Goal: Task Accomplishment & Management: Use online tool/utility

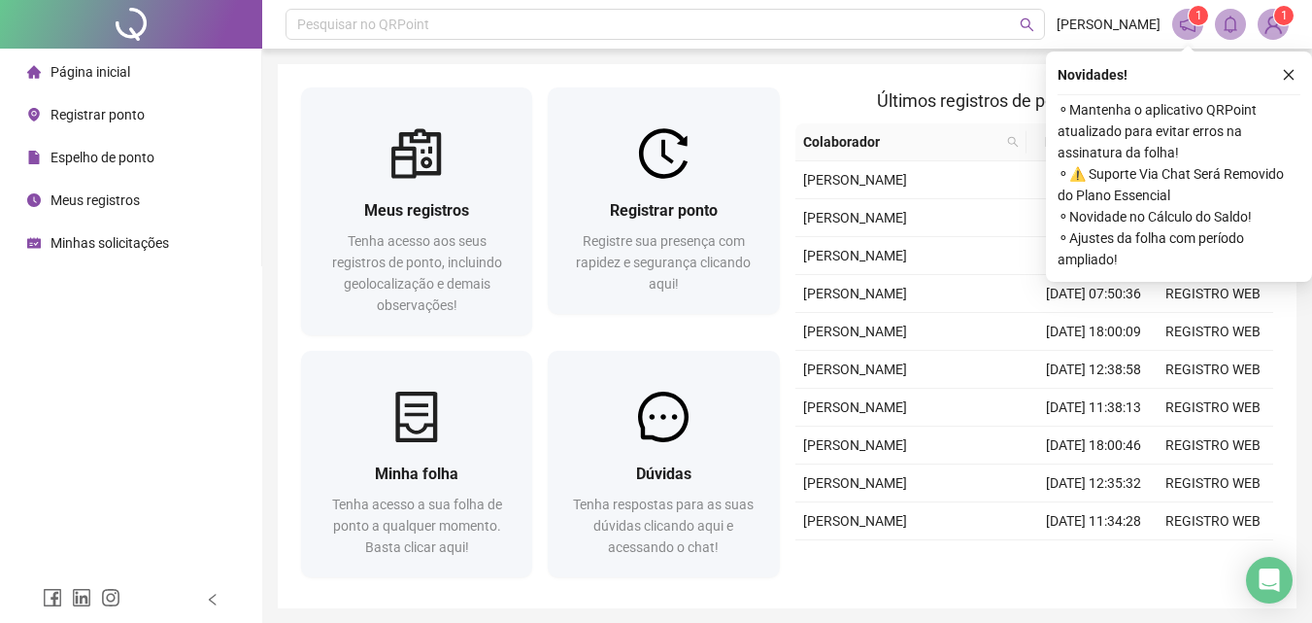
click at [125, 118] on span "Registrar ponto" at bounding box center [98, 115] width 94 height 16
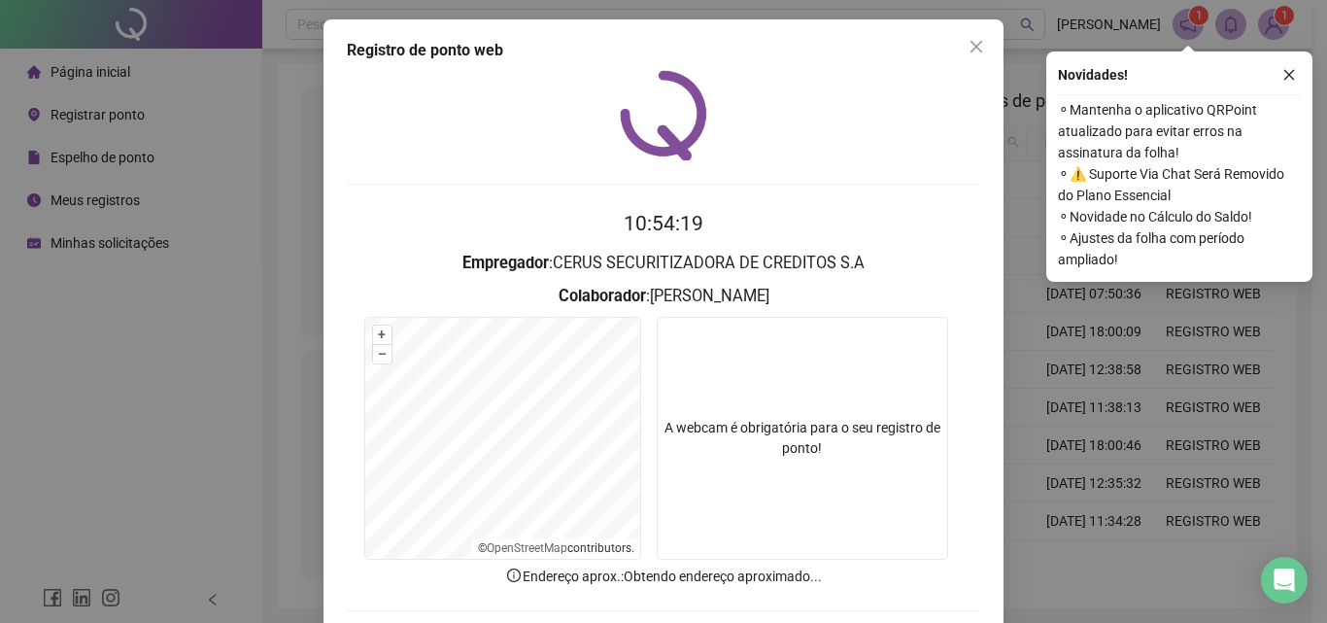
drag, startPoint x: 1300, startPoint y: 73, endPoint x: 1201, endPoint y: 91, distance: 100.8
click at [1300, 72] on div "Novidades ! ⚬ Mantenha o aplicativo QRPoint atualizado para evitar erros na ass…" at bounding box center [1179, 166] width 266 height 230
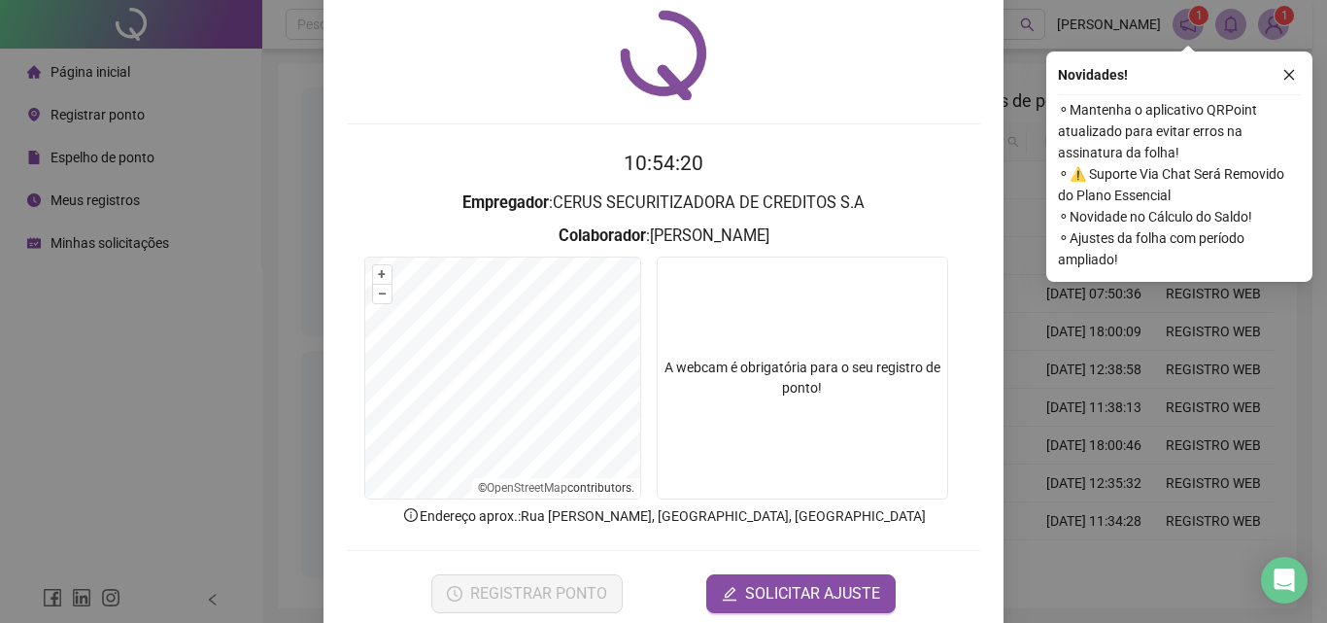
scroll to position [93, 0]
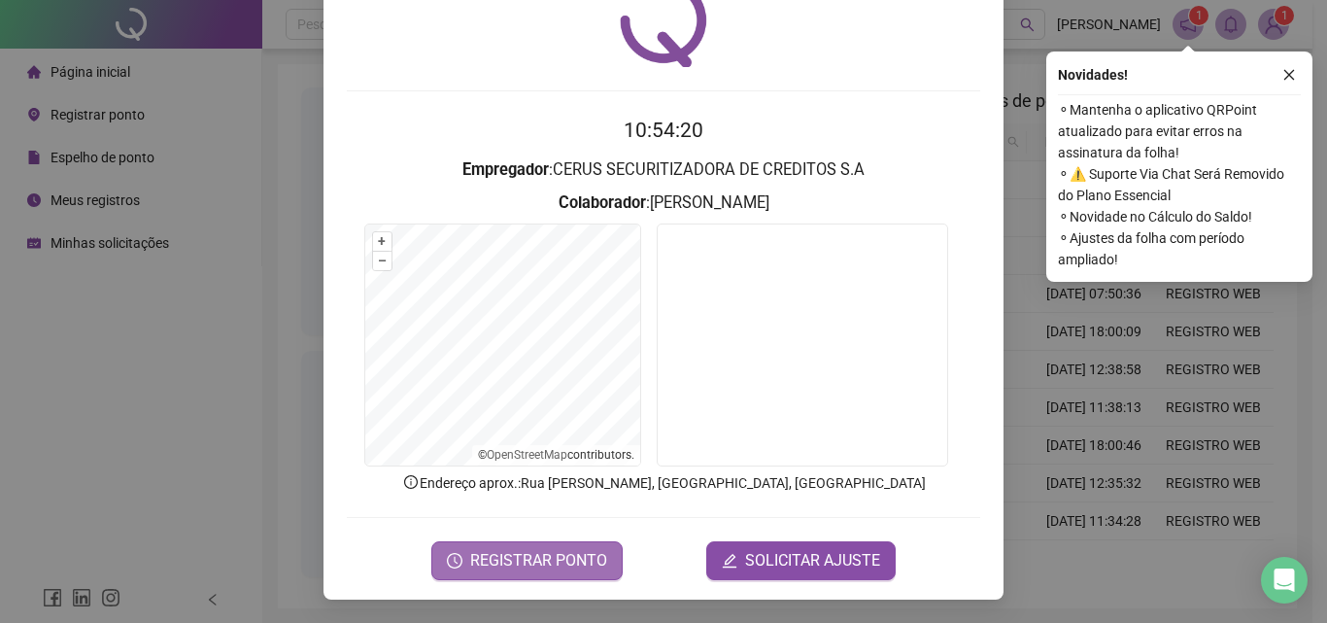
click at [572, 556] on span "REGISTRAR PONTO" at bounding box center [538, 560] width 137 height 23
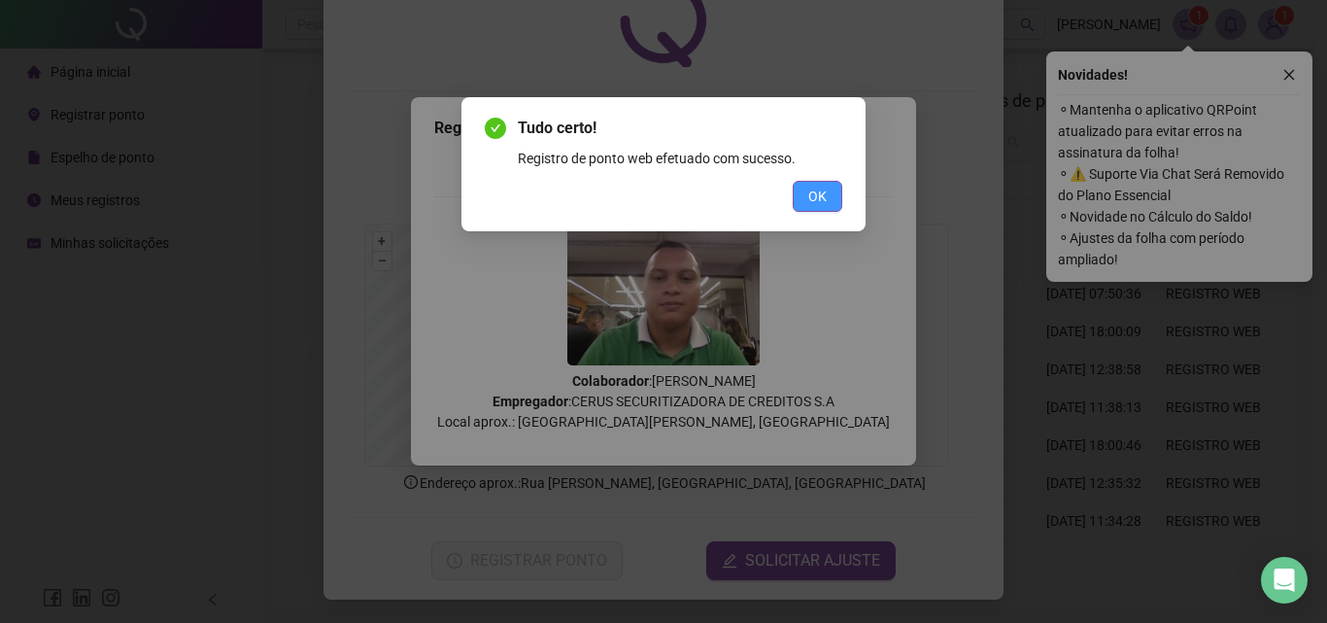
click at [823, 197] on span "OK" at bounding box center [817, 195] width 18 height 21
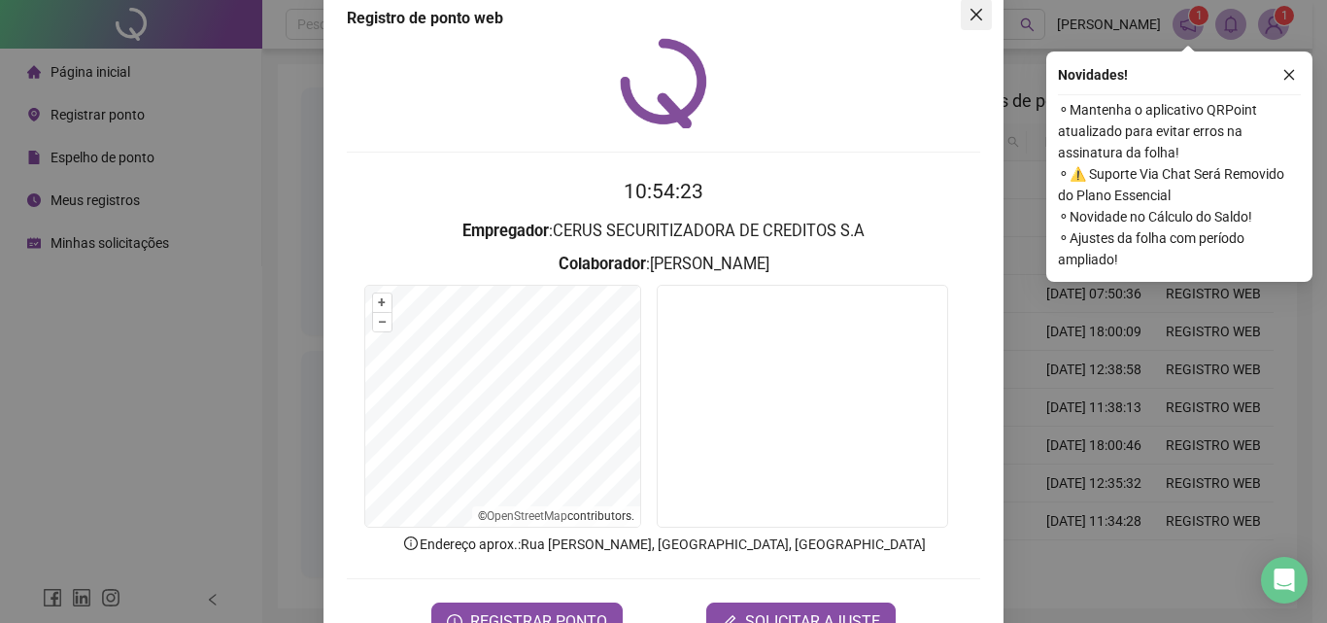
scroll to position [0, 0]
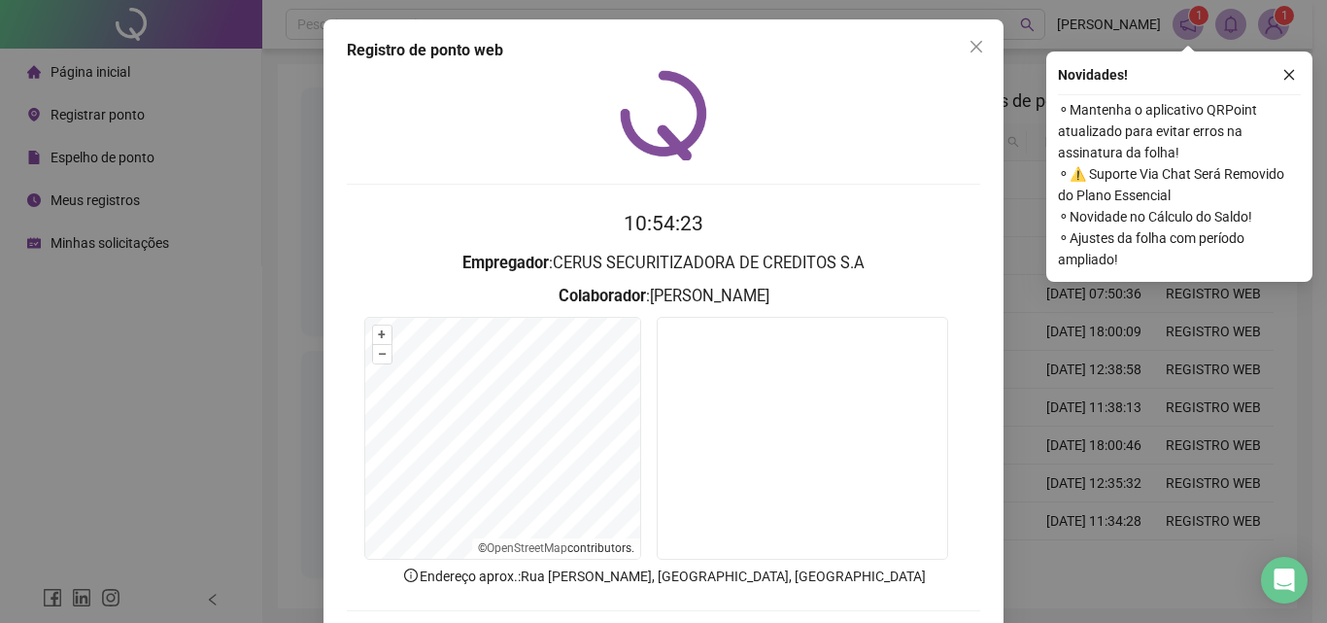
click at [968, 50] on icon "close" at bounding box center [976, 47] width 16 height 16
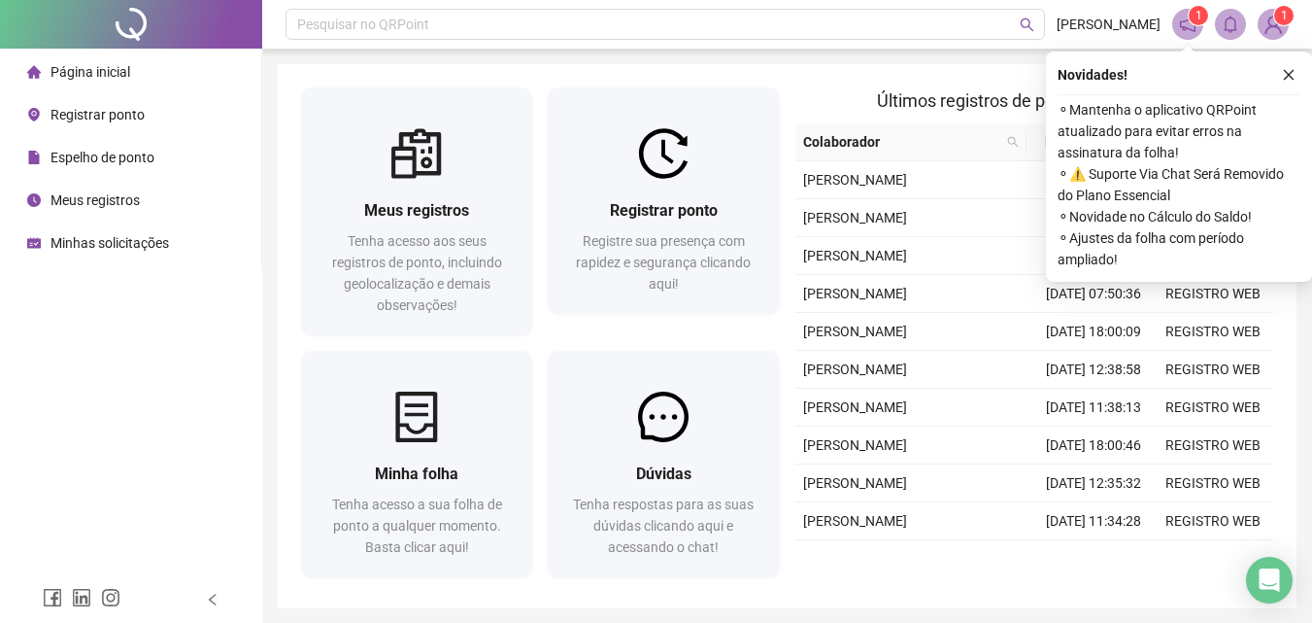
click at [1288, 72] on icon "close" at bounding box center [1289, 75] width 14 height 14
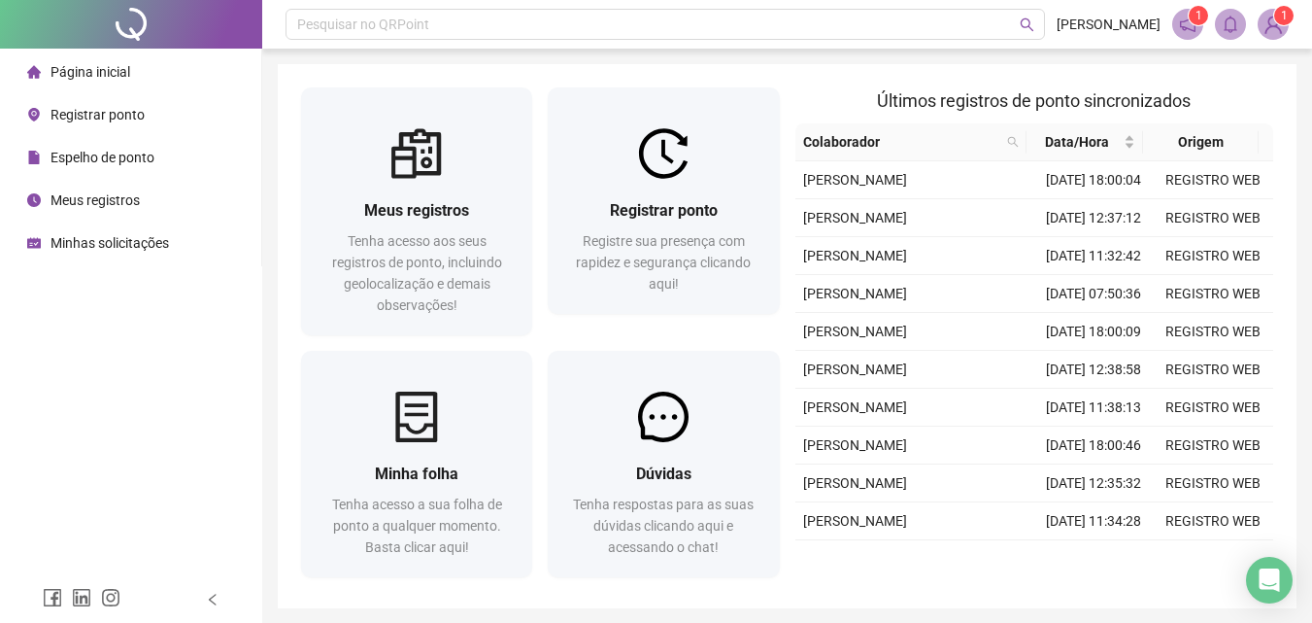
click at [129, 219] on ul "Página inicial Registrar ponto Espelho de ponto Meus registros Minhas solicitaç…" at bounding box center [131, 158] width 262 height 218
click at [126, 197] on span "Meus registros" at bounding box center [95, 200] width 89 height 16
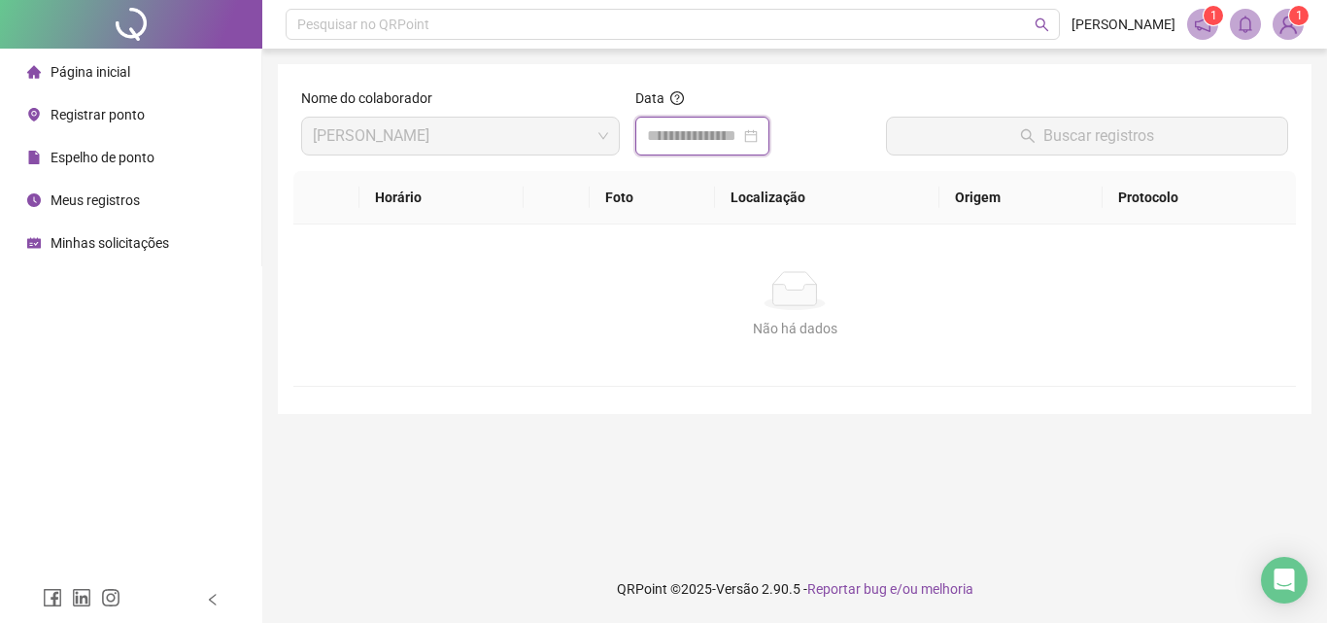
click at [674, 138] on input at bounding box center [693, 135] width 93 height 23
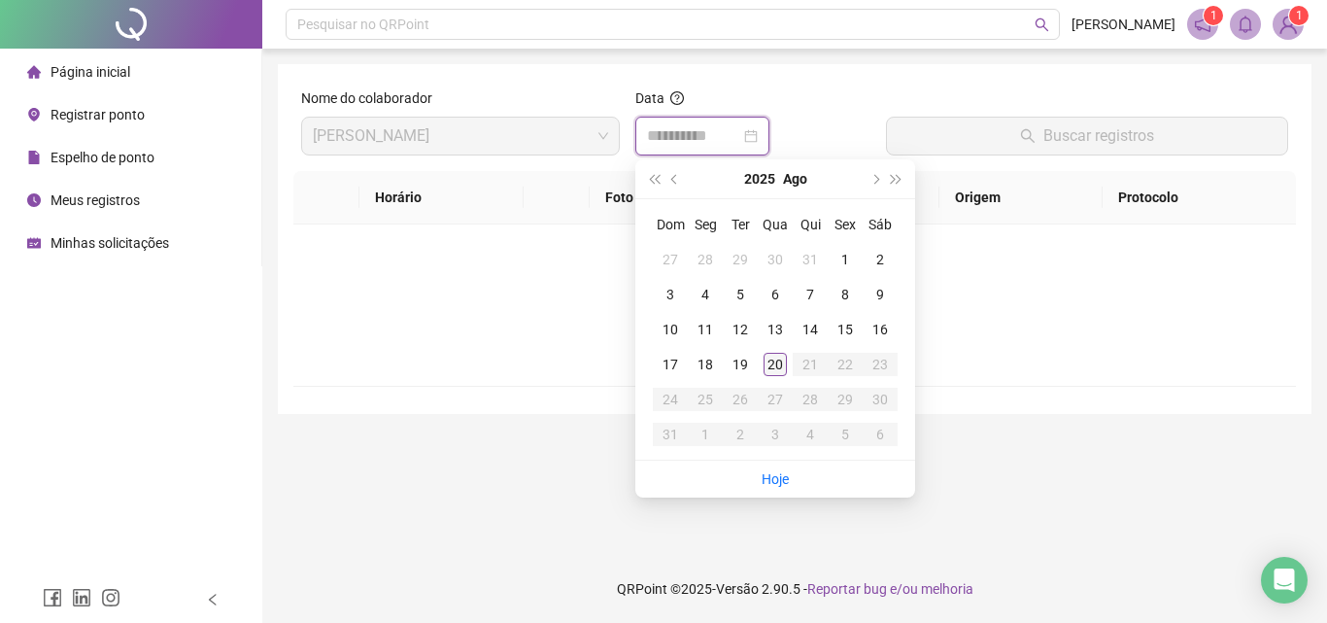
type input "**********"
click at [776, 377] on td "20" at bounding box center [775, 364] width 35 height 35
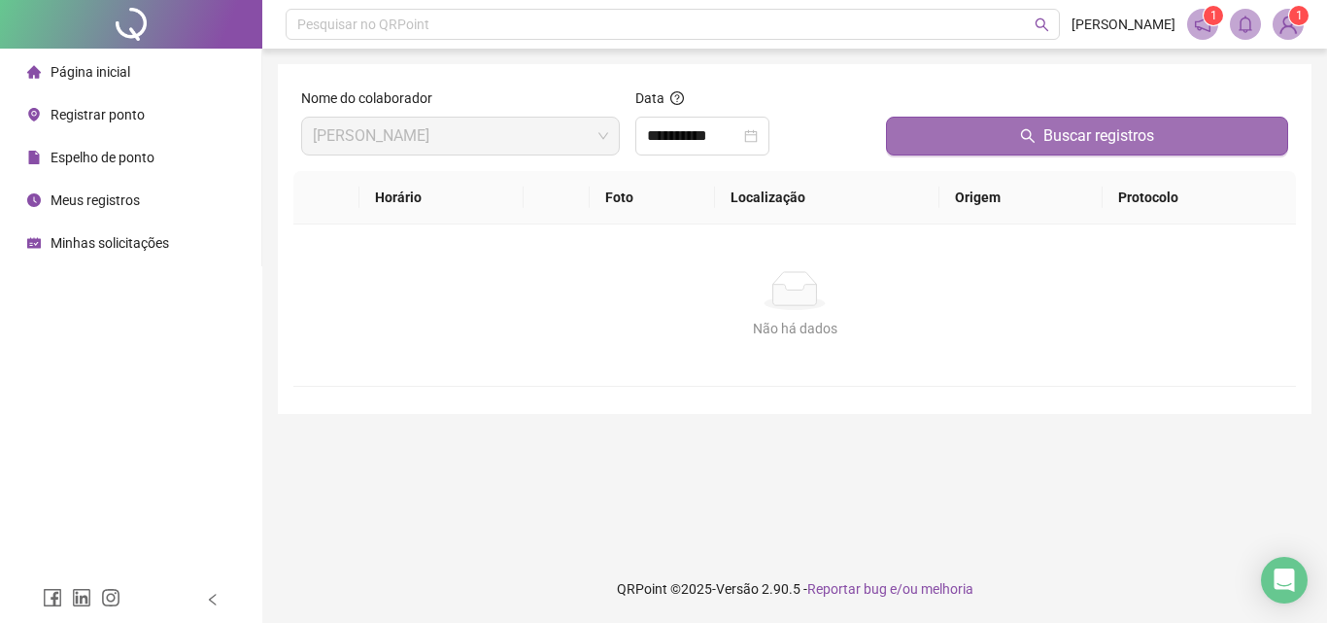
click at [966, 145] on button "Buscar registros" at bounding box center [1087, 136] width 402 height 39
